Goal: Task Accomplishment & Management: Use online tool/utility

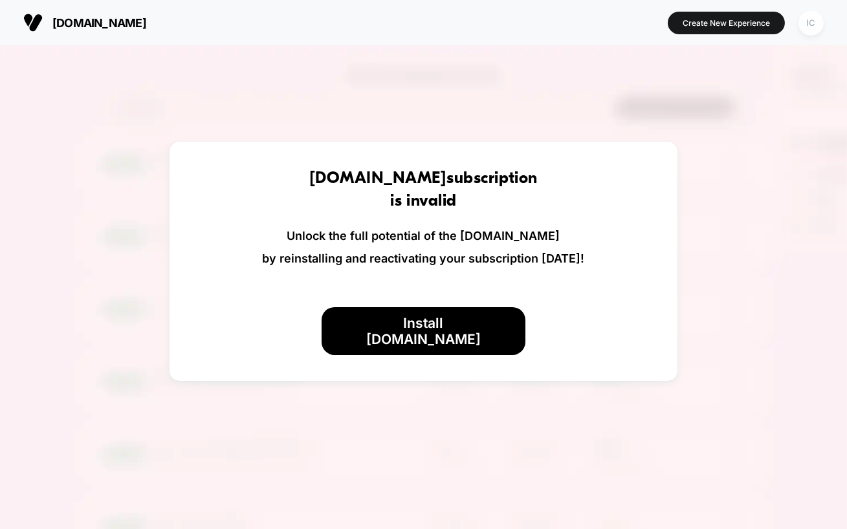
click at [815, 26] on div "IC" at bounding box center [811, 22] width 25 height 25
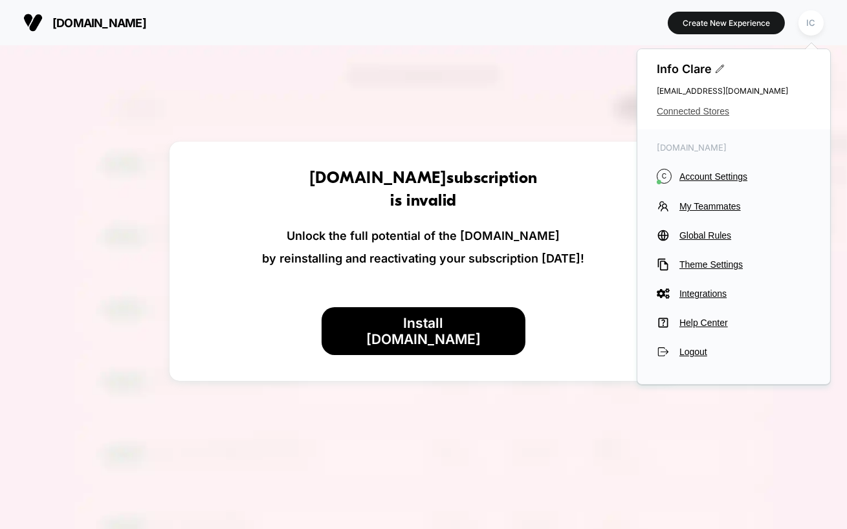
click at [703, 111] on span "Connected Stores" at bounding box center [734, 111] width 154 height 10
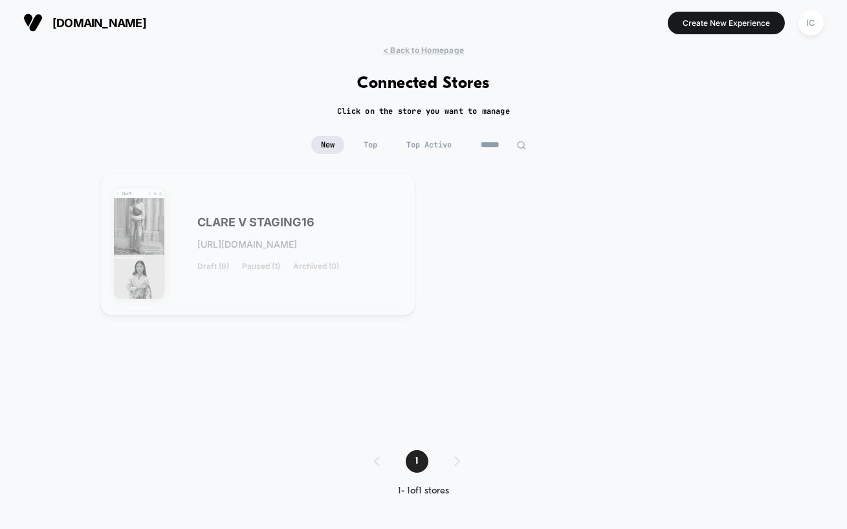
click at [334, 220] on div "[PERSON_NAME] STAGING16 [URL][DOMAIN_NAME] Draft (9) Paused (1) Archived (0)" at bounding box center [300, 244] width 205 height 53
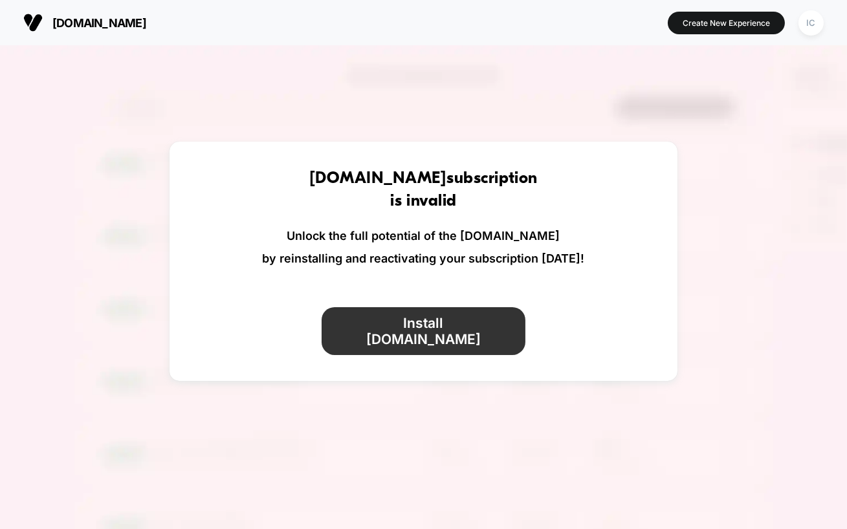
click at [398, 328] on button "Install [DOMAIN_NAME]" at bounding box center [423, 331] width 203 height 48
